Goal: Task Accomplishment & Management: Use online tool/utility

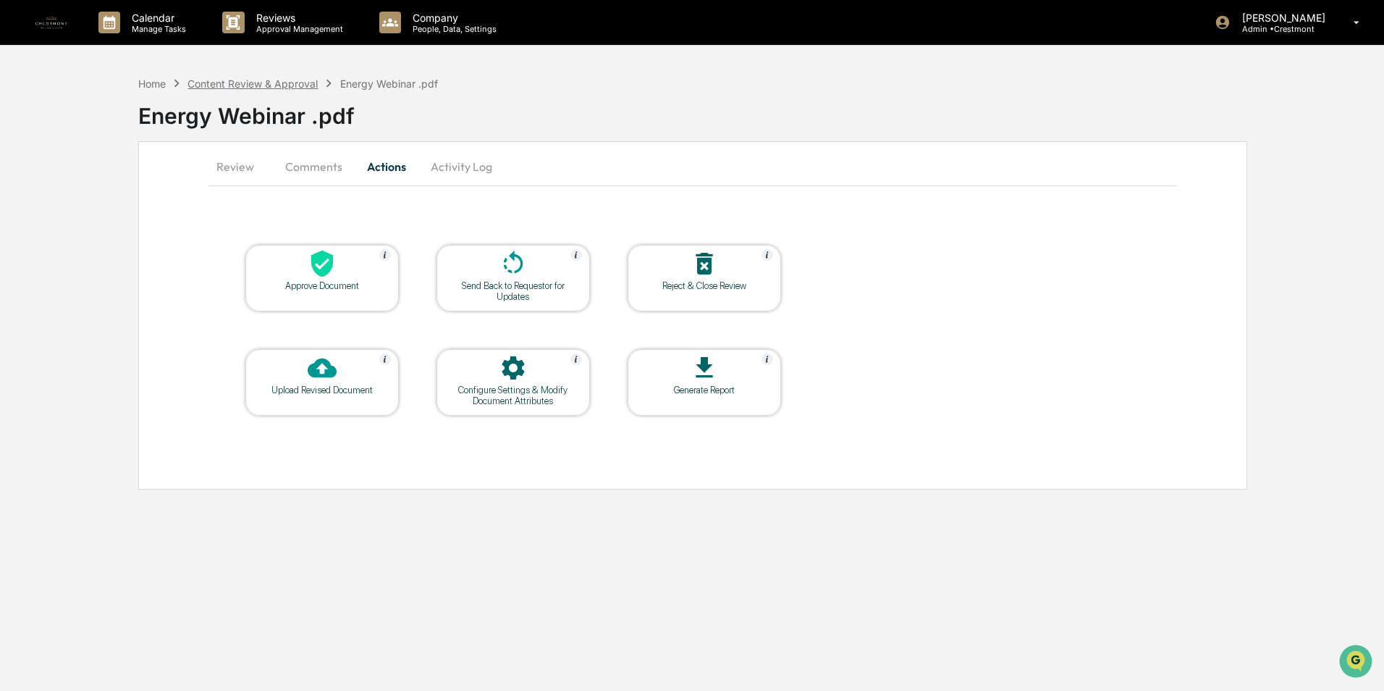
click at [292, 84] on div "Content Review & Approval" at bounding box center [252, 83] width 130 height 12
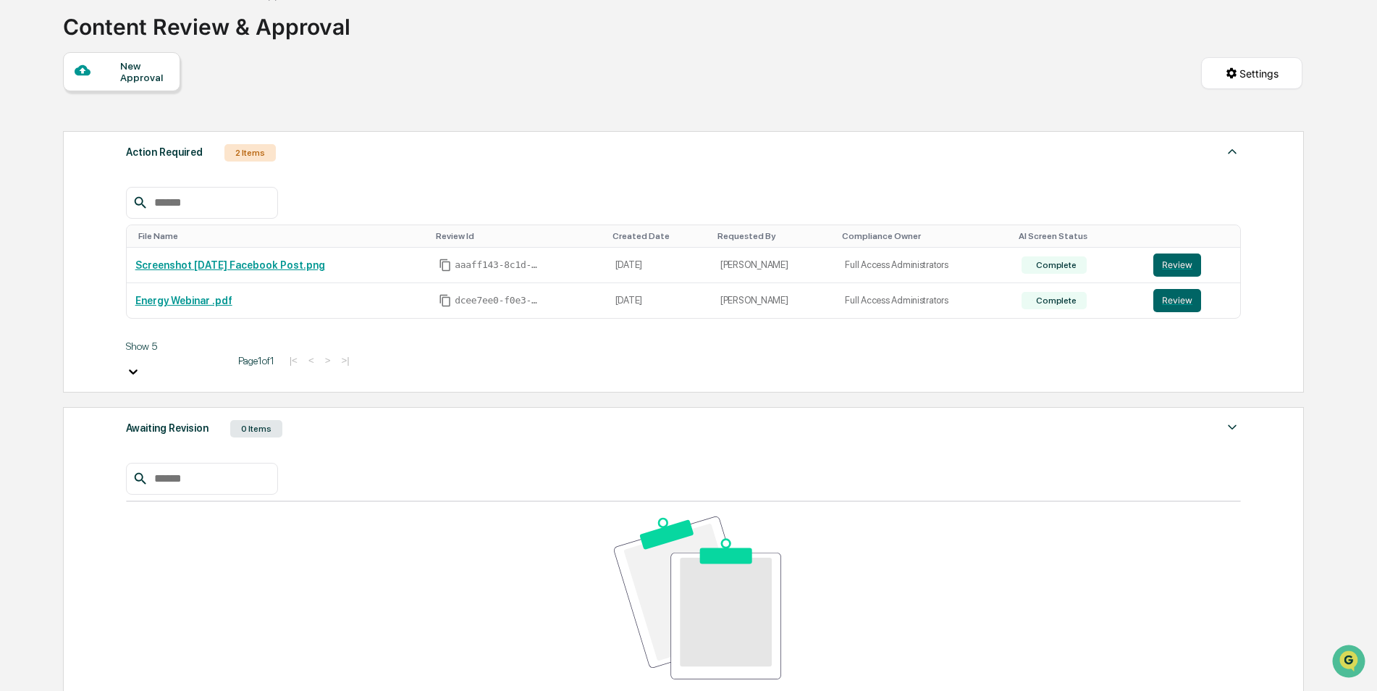
scroll to position [90, 0]
click at [1180, 253] on button "Review" at bounding box center [1177, 264] width 48 height 23
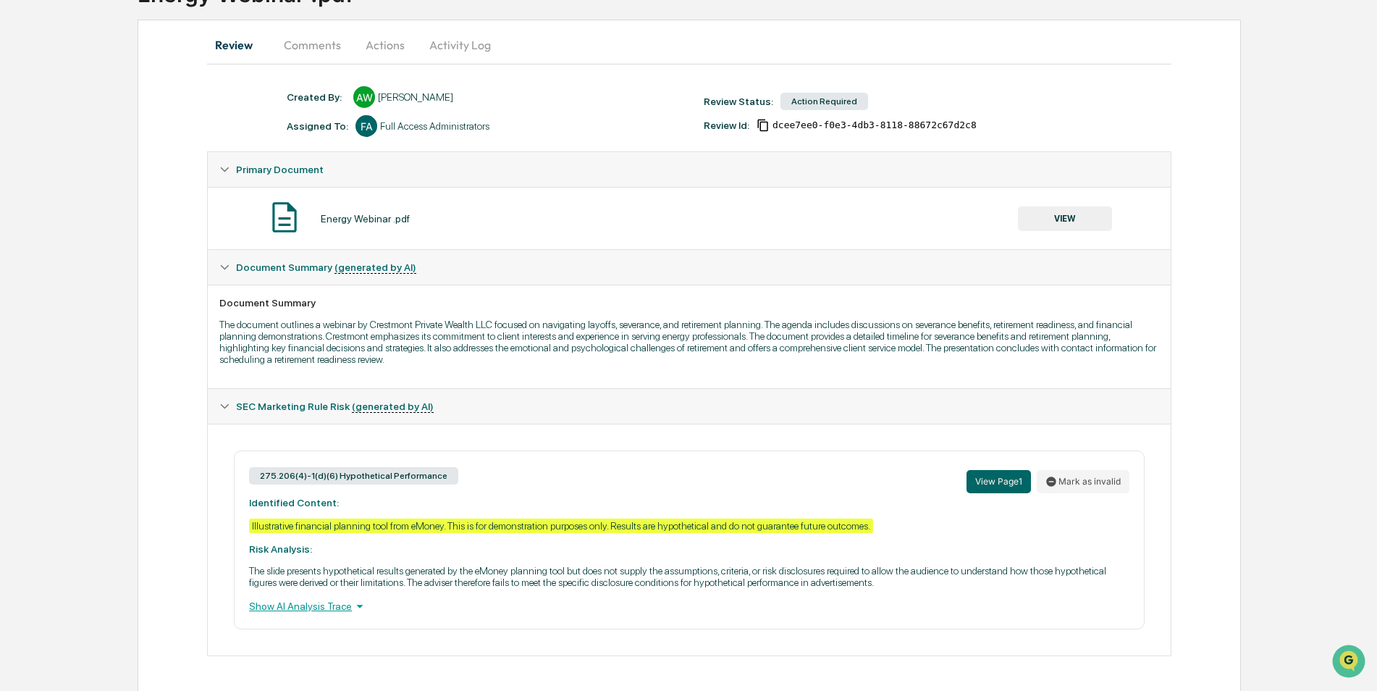
scroll to position [124, 0]
